Goal: Find specific page/section: Find specific page/section

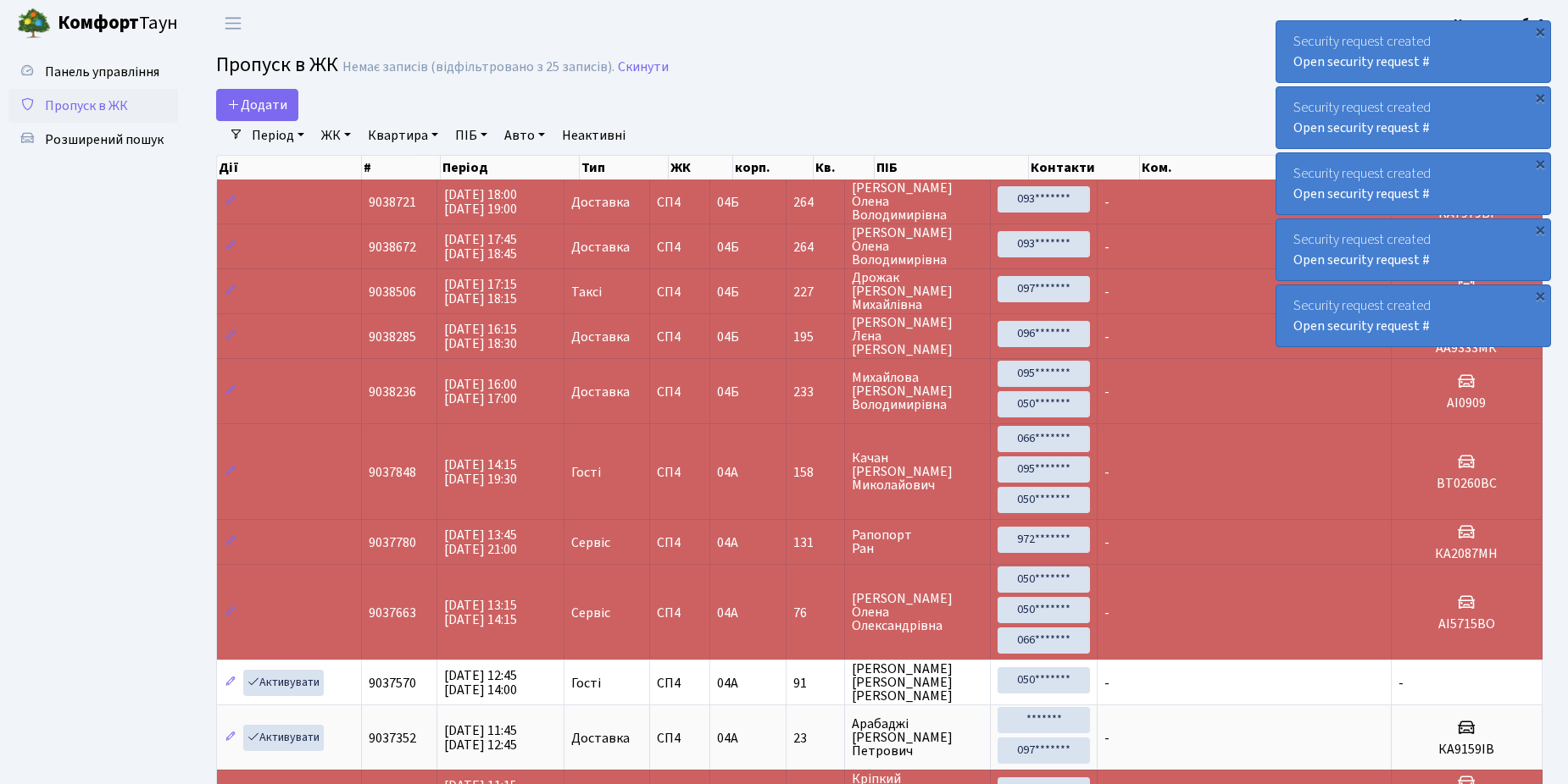
select select "25"
click at [111, 137] on span "Розширений пошук" at bounding box center [104, 139] width 119 height 19
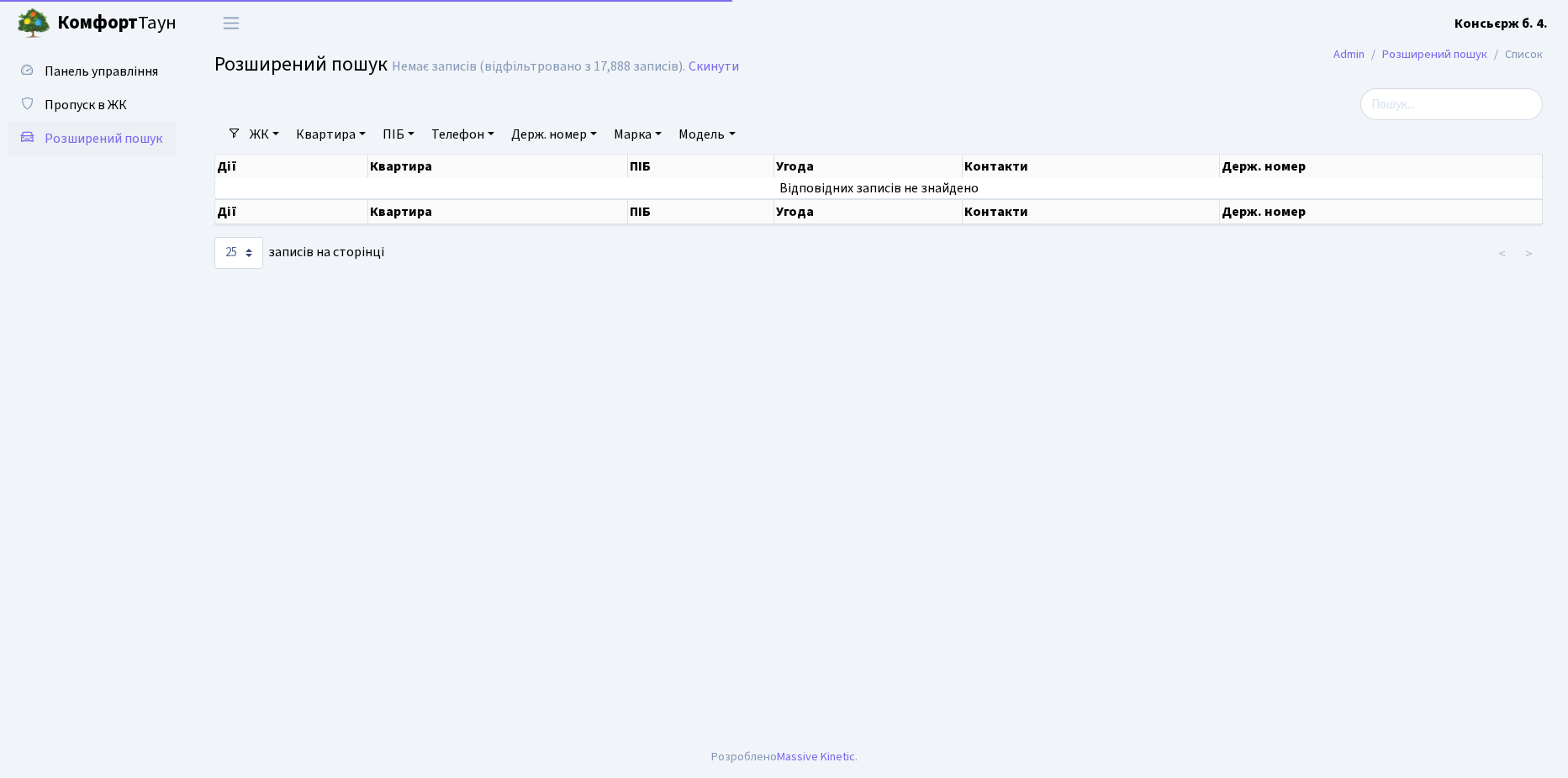
select select "25"
click at [105, 103] on span "Пропуск в ЖК" at bounding box center [86, 105] width 83 height 18
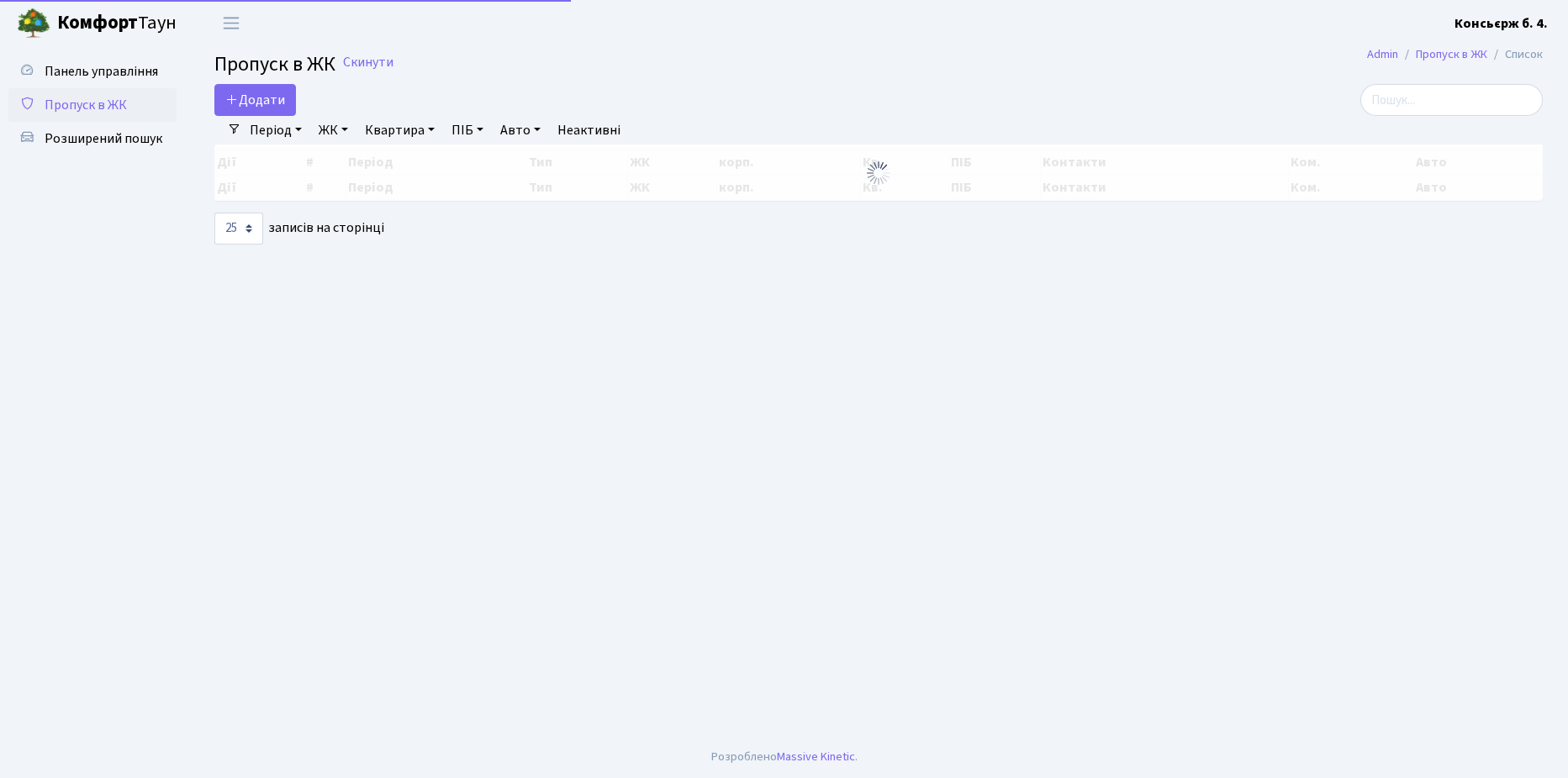
select select "25"
